Goal: Information Seeking & Learning: Learn about a topic

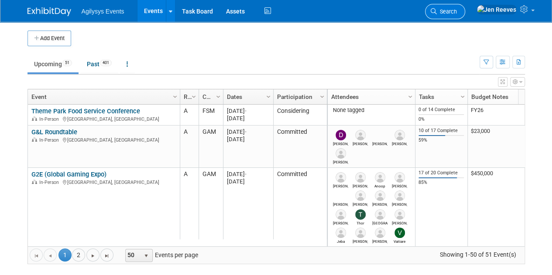
click at [457, 12] on span "Search" at bounding box center [447, 11] width 20 height 7
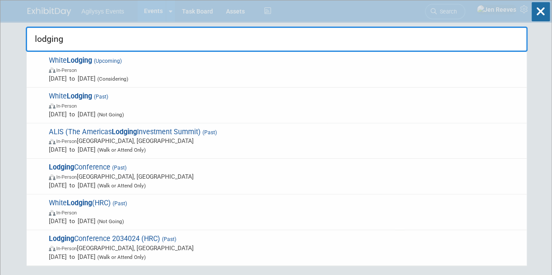
type input "lodging"
drag, startPoint x: 80, startPoint y: 38, endPoint x: 14, endPoint y: 32, distance: 67.0
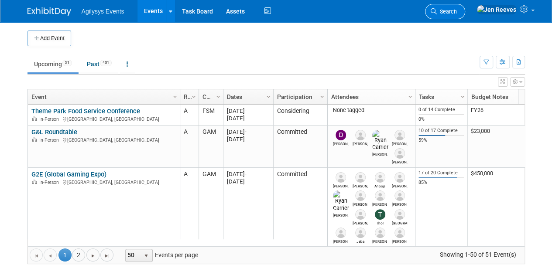
click at [457, 14] on span "Search" at bounding box center [447, 11] width 20 height 7
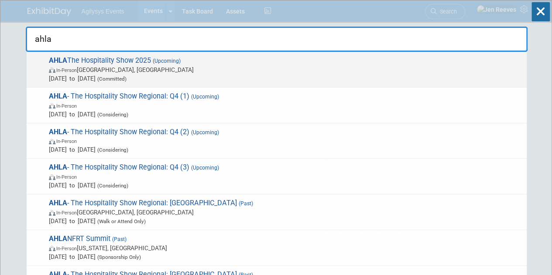
type input "ahla"
click at [77, 69] on span "In-Person" at bounding box center [66, 71] width 21 height 6
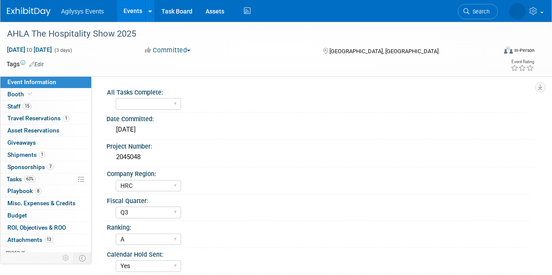
select select "HRC"
select select "Q3"
select select "A"
select select "Yes"
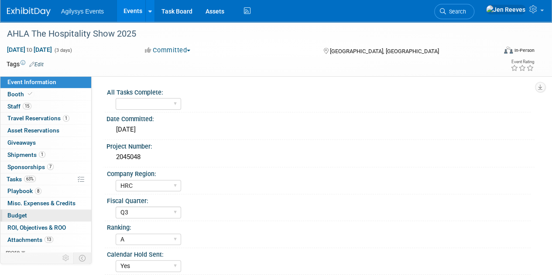
click at [18, 214] on span "Budget" at bounding box center [17, 215] width 20 height 7
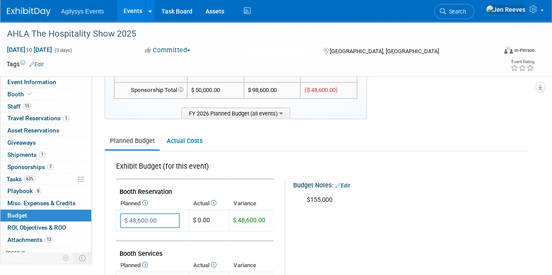
scroll to position [67, 0]
click at [176, 139] on link "Actual Costs" at bounding box center [184, 141] width 46 height 16
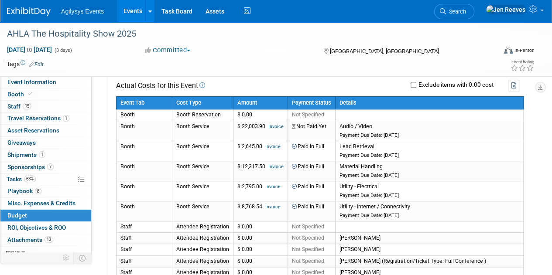
scroll to position [147, 0]
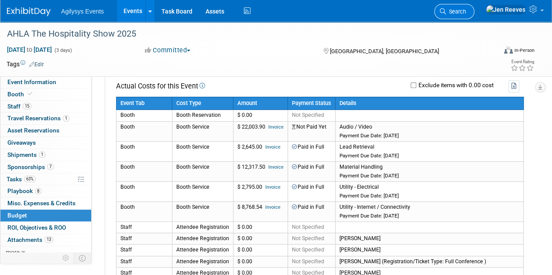
click at [466, 12] on span "Search" at bounding box center [456, 11] width 20 height 7
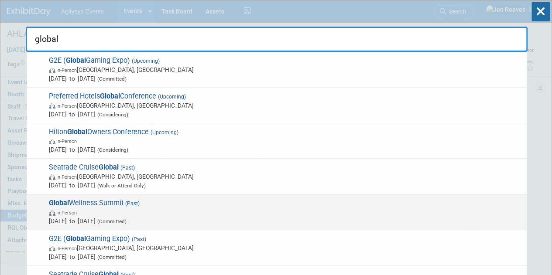
type input "global"
click at [86, 205] on span "Global Wellness Summit (Past) In-Person Nov 4, 2024 to Nov 7, 2024 (Committed)" at bounding box center [284, 212] width 476 height 27
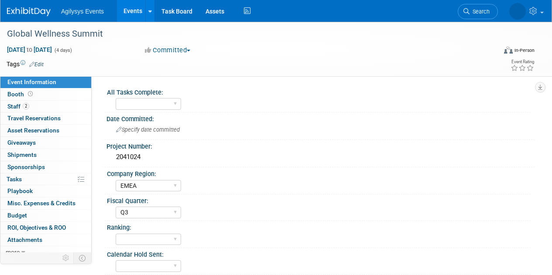
select select "EMEA"
select select "Q3"
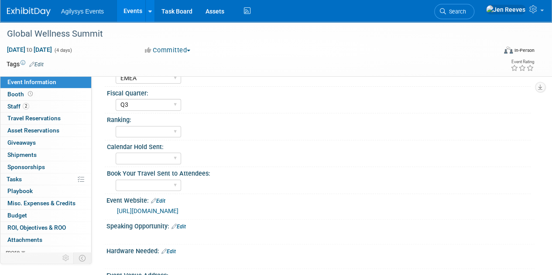
scroll to position [113, 0]
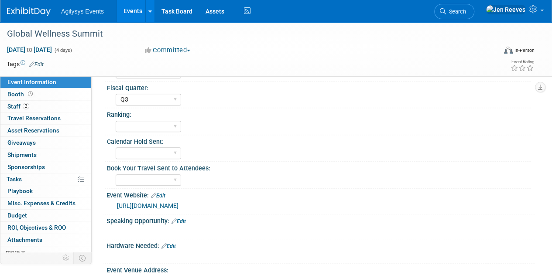
click at [179, 205] on link "https://www.globalwellnesssummit.com/2024-global-wellness-summit/" at bounding box center [148, 206] width 62 height 7
click at [466, 13] on span "Search" at bounding box center [456, 11] width 20 height 7
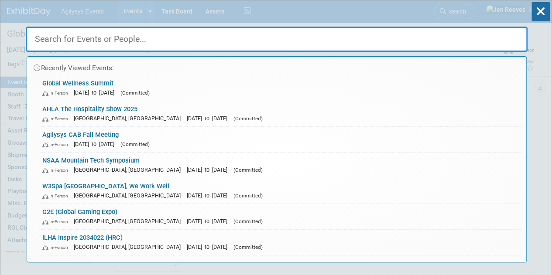
click at [58, 41] on input "text" at bounding box center [277, 39] width 502 height 25
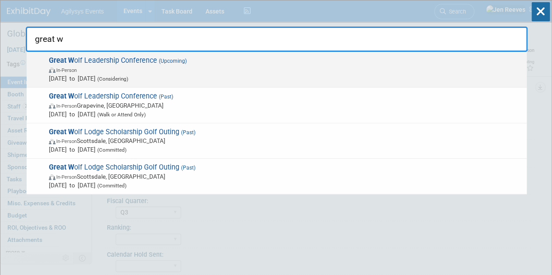
type input "great w"
click at [86, 79] on span "Jan 1, 2026 to Jan 31, 2026 (Considering)" at bounding box center [286, 78] width 474 height 9
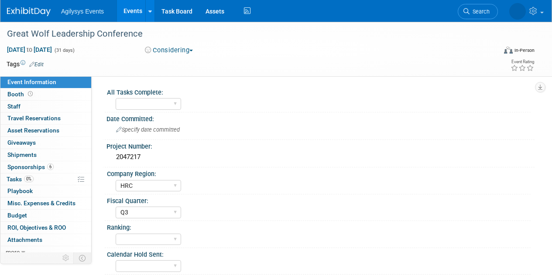
select select "HRC"
select select "Q3"
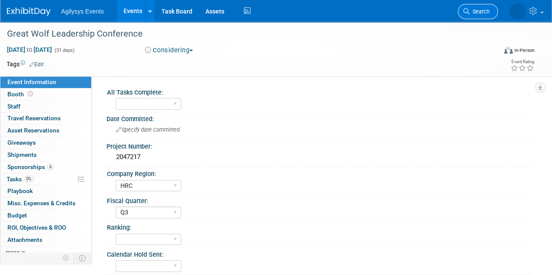
click at [473, 8] on span "Search" at bounding box center [480, 11] width 20 height 7
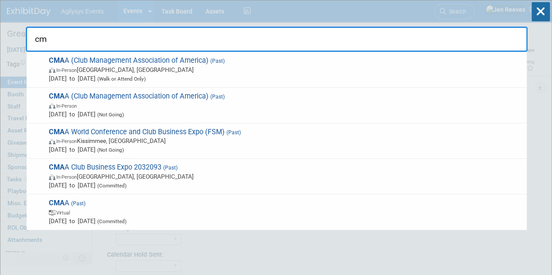
type input "c"
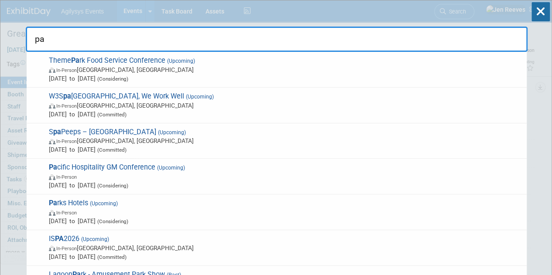
type input "p"
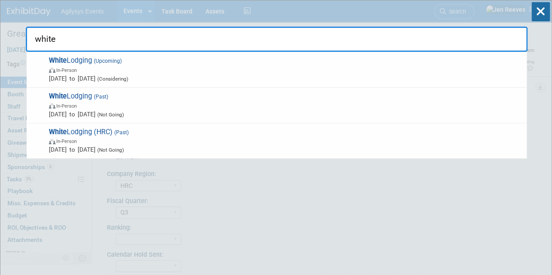
type input "white"
